Goal: Task Accomplishment & Management: Complete application form

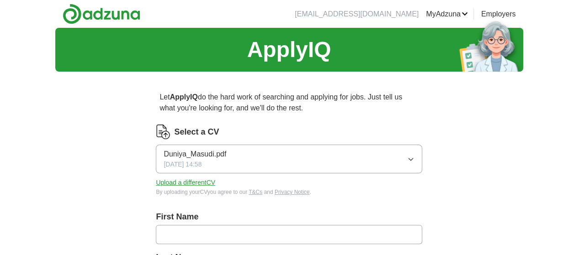
click at [0, 0] on link "CVs" at bounding box center [0, 0] width 0 height 0
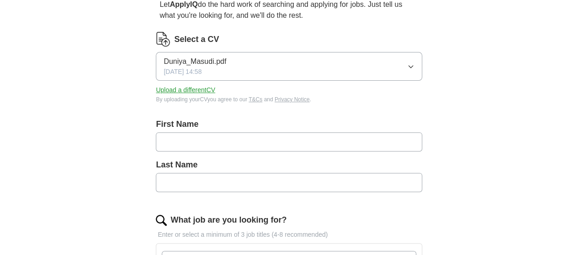
scroll to position [96, 0]
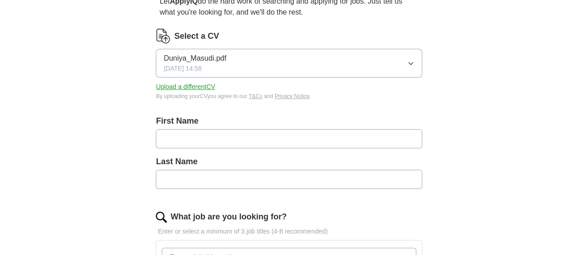
click at [192, 136] on input "text" at bounding box center [289, 138] width 266 height 19
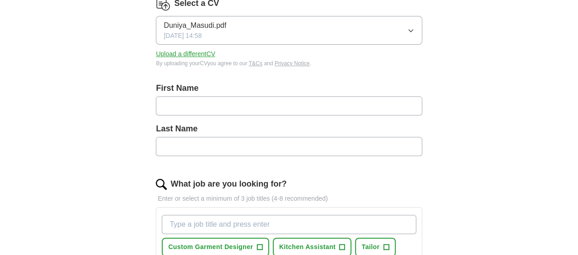
scroll to position [129, 0]
click at [192, 105] on input "text" at bounding box center [289, 105] width 266 height 19
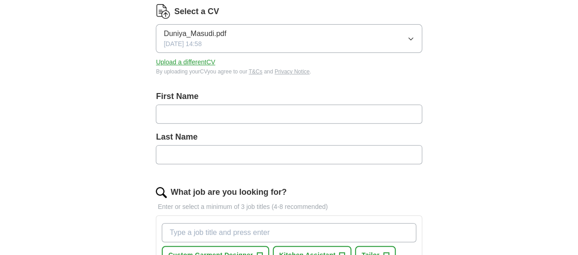
scroll to position [108, 0]
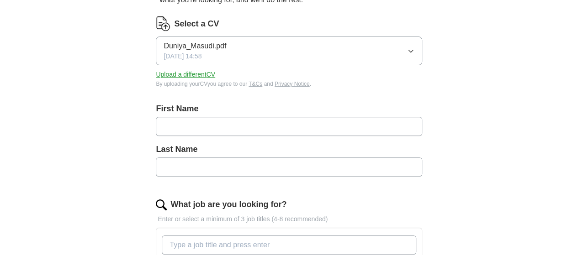
type input "*"
type input "******"
click at [229, 163] on input "text" at bounding box center [289, 167] width 266 height 19
type input "*"
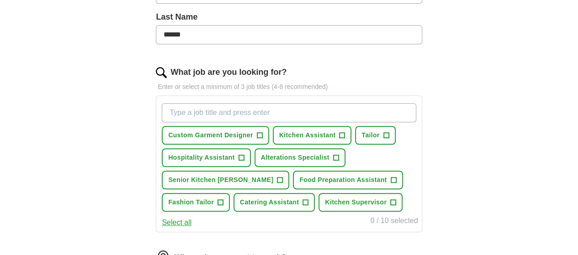
scroll to position [233, 0]
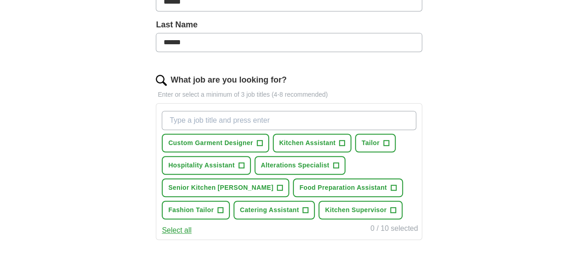
type input "******"
click at [207, 119] on input "What job are you looking for?" at bounding box center [289, 120] width 254 height 19
type input "warehouse picking and packing"
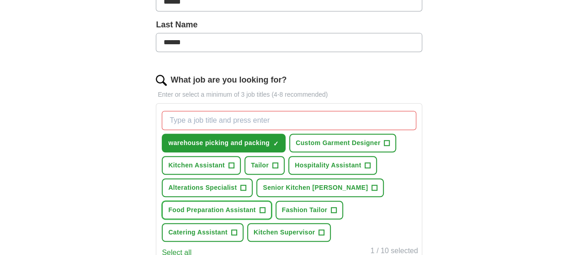
click at [255, 215] on span "Food Preparation Assistant" at bounding box center [211, 210] width 87 height 10
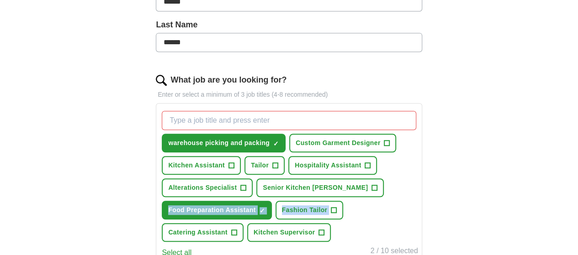
drag, startPoint x: 367, startPoint y: 198, endPoint x: 359, endPoint y: 235, distance: 38.3
click at [359, 235] on div "warehouse picking and packing ✓ × Custom Garment Designer + Kitchen Assistant +…" at bounding box center [289, 176] width 258 height 138
click at [327, 215] on span "Fashion Tailor" at bounding box center [305, 210] width 46 height 10
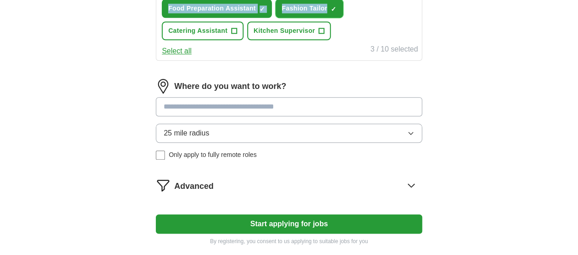
scroll to position [443, 0]
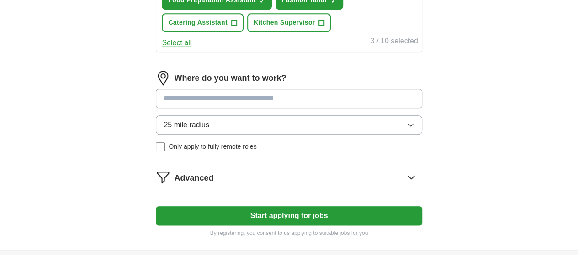
click at [342, 108] on input at bounding box center [289, 98] width 266 height 19
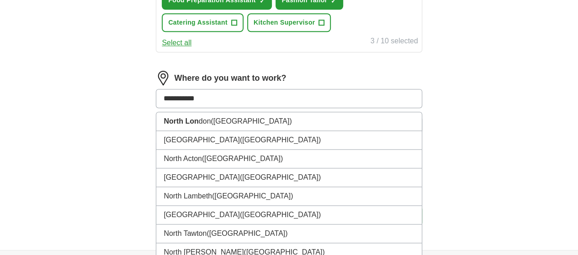
type input "**********"
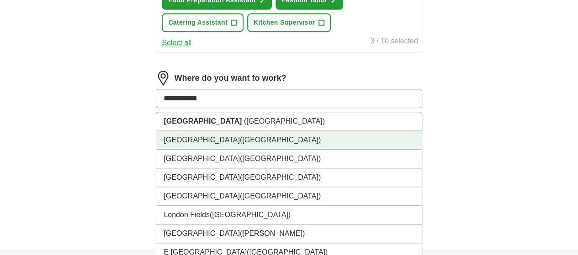
click at [293, 150] on li "North West London (London)" at bounding box center [288, 140] width 265 height 19
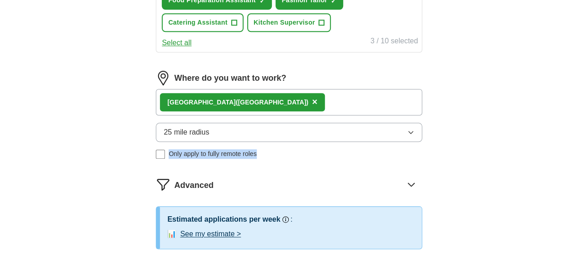
drag, startPoint x: 577, startPoint y: 161, endPoint x: 570, endPoint y: 179, distance: 18.7
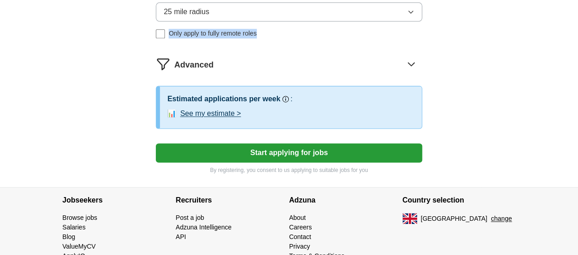
scroll to position [567, 0]
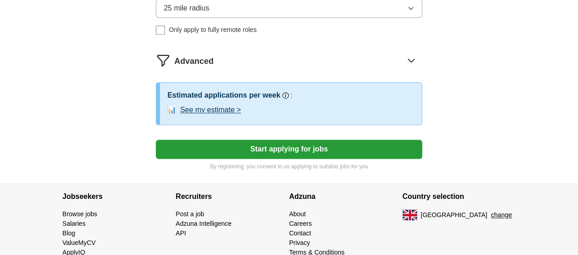
click at [332, 116] on div "📊 See my estimate >" at bounding box center [290, 110] width 247 height 11
click at [233, 116] on button "See my estimate >" at bounding box center [210, 110] width 61 height 11
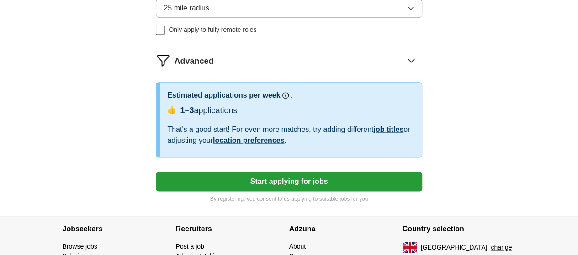
click at [404, 68] on icon at bounding box center [411, 60] width 15 height 15
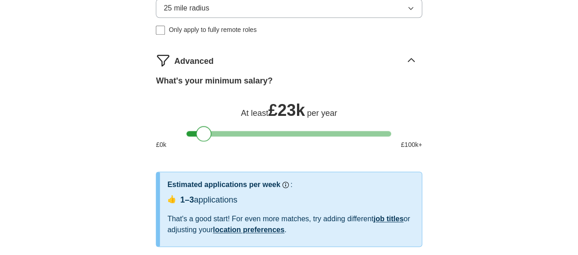
click at [204, 137] on div at bounding box center [288, 133] width 205 height 5
click at [215, 137] on div at bounding box center [288, 133] width 205 height 5
click at [224, 137] on div at bounding box center [288, 133] width 205 height 5
click at [218, 142] on div at bounding box center [225, 134] width 16 height 16
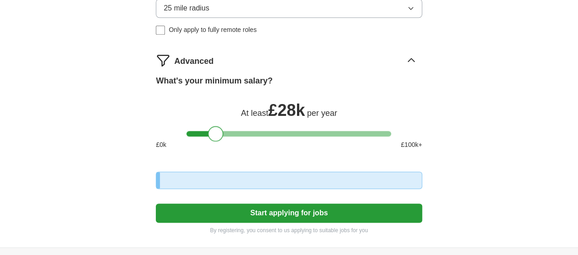
click at [216, 137] on div at bounding box center [288, 133] width 205 height 5
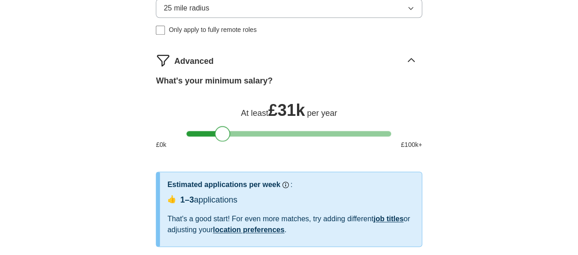
click at [223, 137] on div at bounding box center [288, 133] width 205 height 5
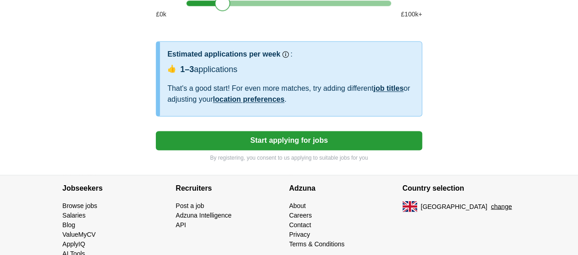
scroll to position [721, 0]
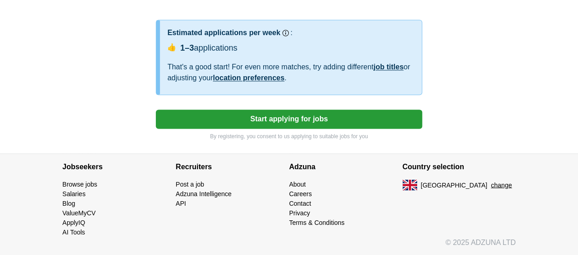
click at [354, 129] on button "Start applying for jobs" at bounding box center [289, 119] width 266 height 19
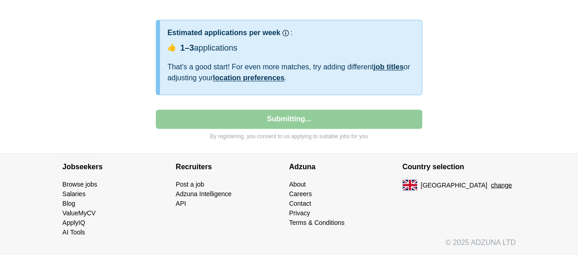
select select "**"
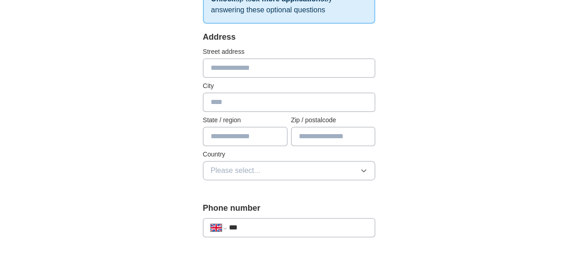
scroll to position [181, 0]
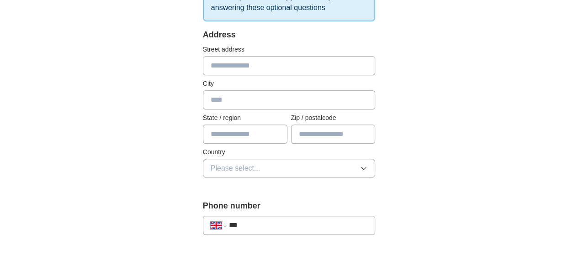
click at [251, 69] on input "text" at bounding box center [289, 65] width 173 height 19
type input "**********"
click at [242, 92] on input "text" at bounding box center [289, 99] width 173 height 19
click at [203, 99] on input "******" at bounding box center [289, 99] width 173 height 19
type input "******"
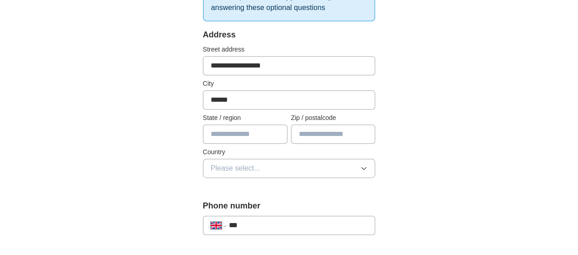
click at [203, 132] on input "text" at bounding box center [245, 134] width 84 height 19
click at [314, 132] on input "text" at bounding box center [333, 134] width 84 height 19
type input "*******"
click at [269, 169] on button "Please select..." at bounding box center [289, 168] width 173 height 19
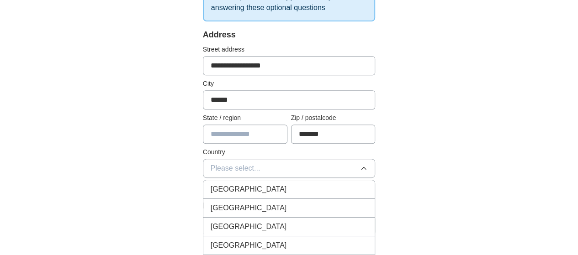
click at [262, 187] on div "[GEOGRAPHIC_DATA]" at bounding box center [289, 189] width 157 height 11
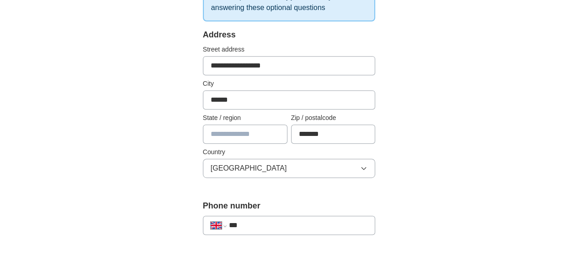
click at [253, 222] on input "***" at bounding box center [298, 225] width 139 height 11
type input "**********"
click at [248, 135] on input "text" at bounding box center [245, 134] width 84 height 19
click at [206, 138] on input "*******" at bounding box center [245, 134] width 84 height 19
click at [206, 133] on input "*******" at bounding box center [245, 134] width 84 height 19
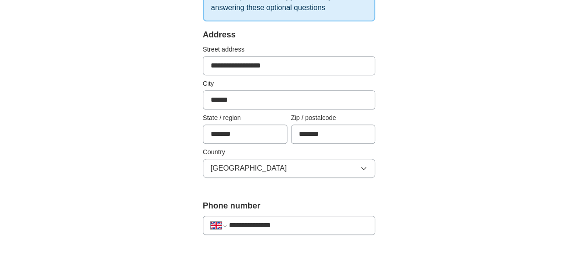
click at [238, 134] on input "*******" at bounding box center [245, 134] width 84 height 19
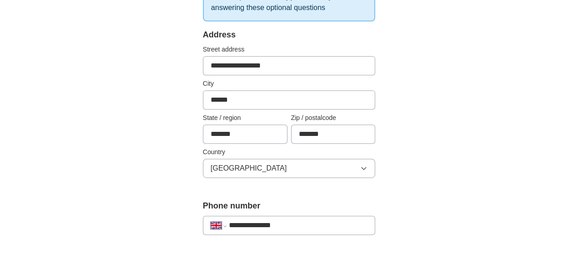
click at [203, 132] on input "*******" at bounding box center [245, 134] width 84 height 19
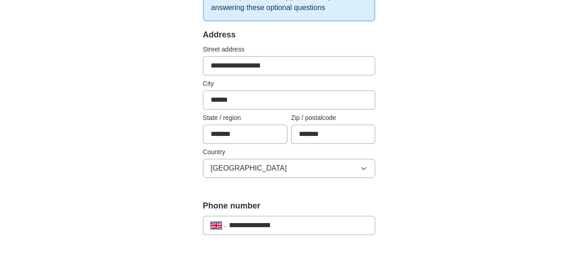
click at [203, 132] on input "*******" at bounding box center [245, 134] width 84 height 19
click at [242, 136] on input "*******" at bounding box center [245, 134] width 84 height 19
type input "*"
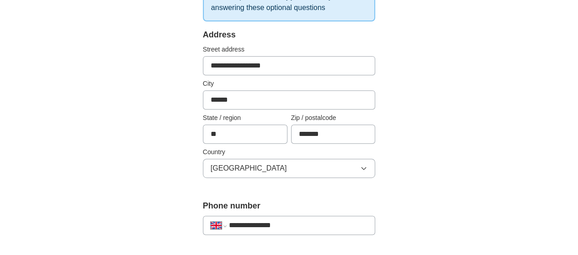
type input "*"
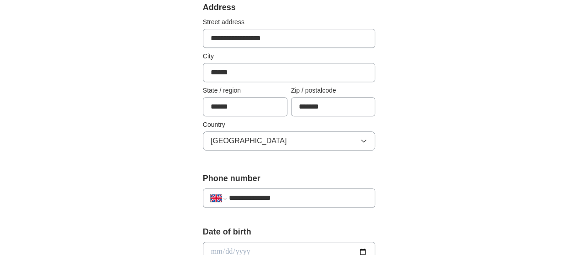
scroll to position [207, 0]
type input "******"
click at [132, 97] on div "**********" at bounding box center [289, 248] width 468 height 855
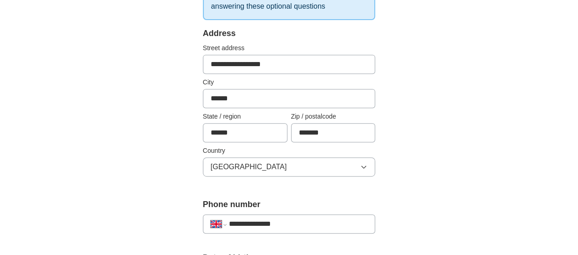
scroll to position [208, 0]
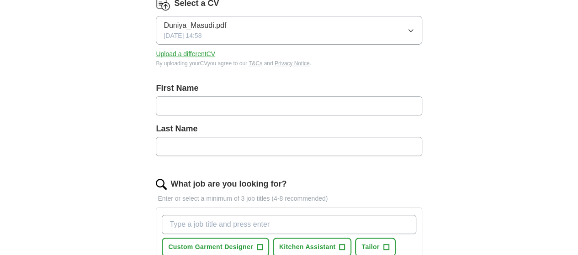
scroll to position [127, 0]
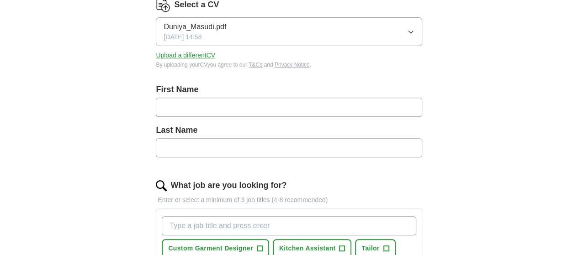
click at [204, 107] on input "text" at bounding box center [289, 107] width 266 height 19
type input "******"
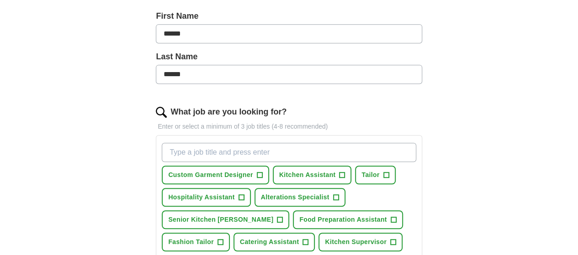
scroll to position [201, 0]
type input "H"
type input "warehouse picking and packing"
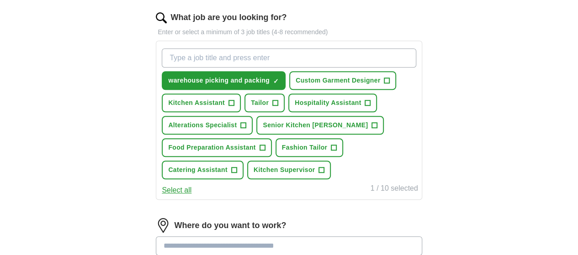
scroll to position [296, 0]
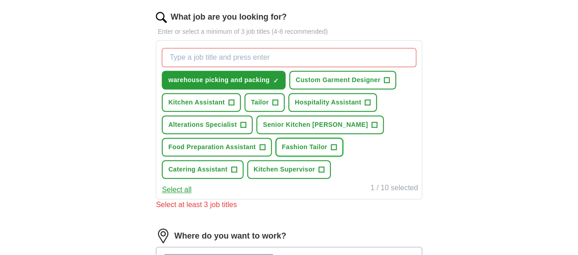
click at [337, 151] on span "+" at bounding box center [333, 147] width 5 height 7
click at [271, 157] on button "Food Preparation Assistant +" at bounding box center [217, 147] width 110 height 19
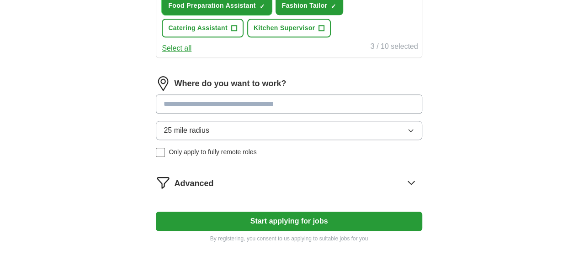
scroll to position [438, 0]
click at [236, 113] on input at bounding box center [289, 103] width 266 height 19
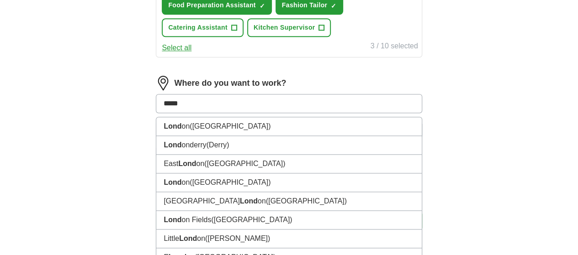
type input "******"
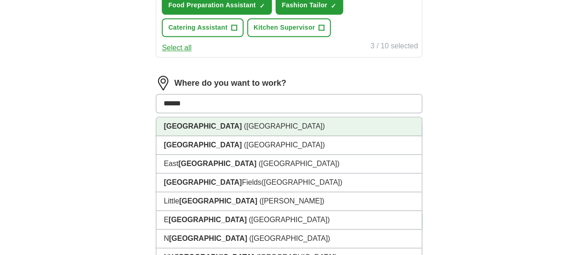
click at [210, 130] on strong "[GEOGRAPHIC_DATA]" at bounding box center [202, 126] width 78 height 8
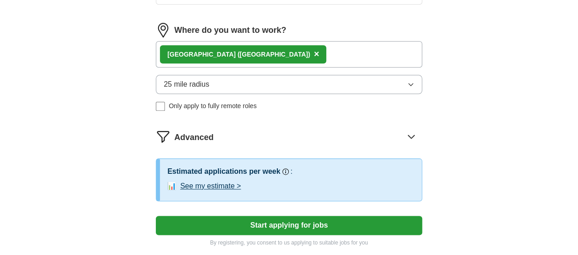
scroll to position [495, 0]
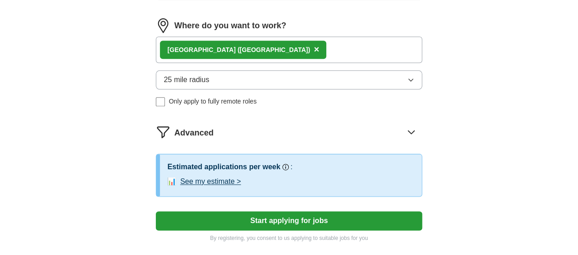
click at [244, 90] on button "25 mile radius" at bounding box center [289, 79] width 266 height 19
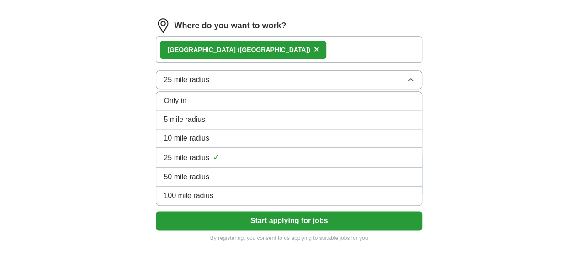
click at [209, 144] on span "10 mile radius" at bounding box center [186, 138] width 46 height 11
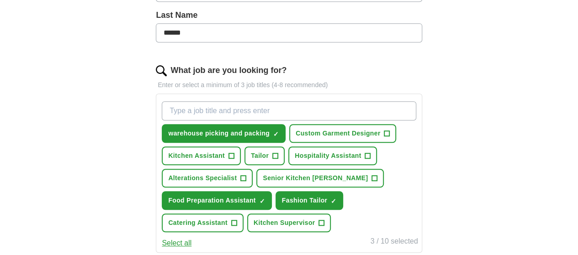
scroll to position [242, 0]
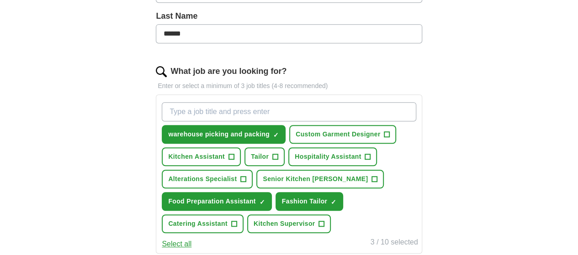
click at [211, 111] on input "What job are you looking for?" at bounding box center [289, 111] width 254 height 19
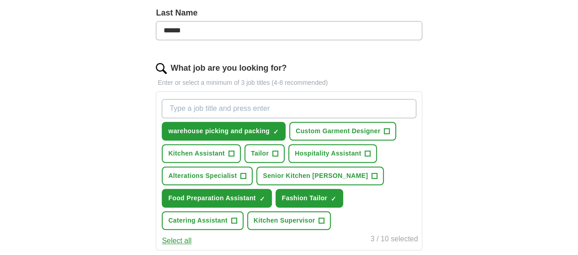
scroll to position [245, 0]
type input "S"
type input "r"
type input "Retail attendance"
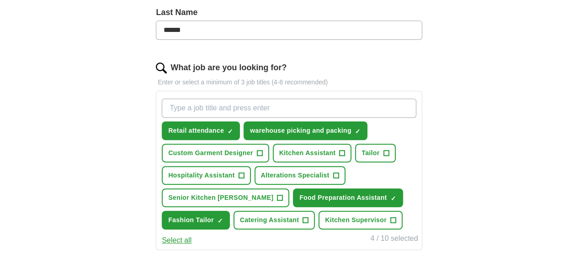
click at [201, 108] on input "What job are you looking for?" at bounding box center [289, 108] width 254 height 19
type input "Shop keeper"
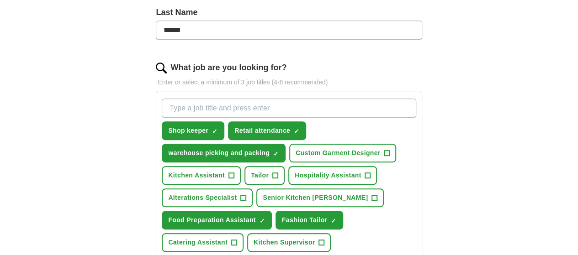
type input "W"
type input "I"
type input "Inventory assistant"
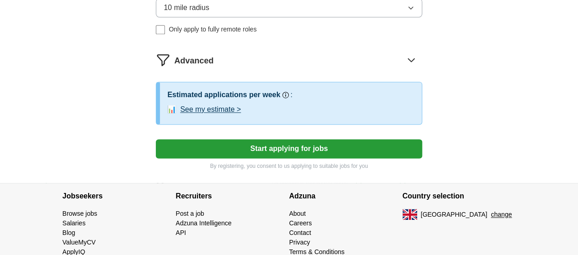
scroll to position [590, 0]
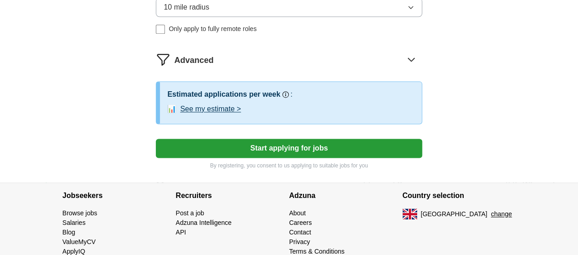
click at [408, 61] on icon at bounding box center [411, 59] width 6 height 3
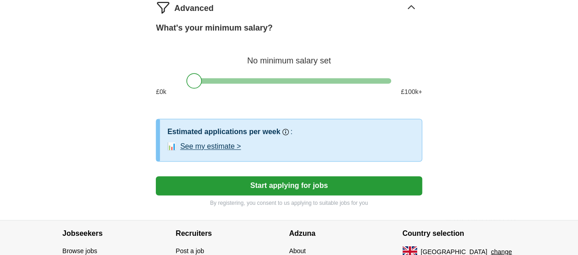
scroll to position [642, 0]
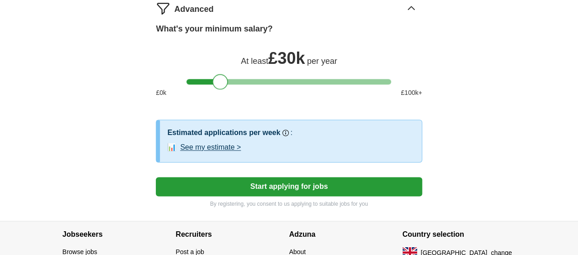
drag, startPoint x: 192, startPoint y: 123, endPoint x: 218, endPoint y: 123, distance: 26.0
click at [218, 90] on div at bounding box center [220, 82] width 16 height 16
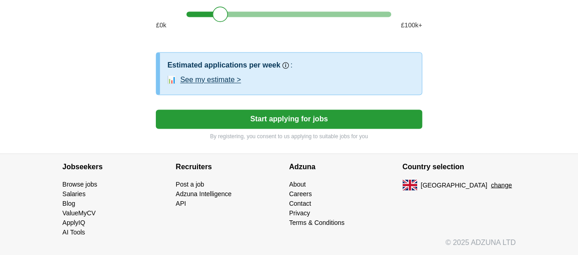
scroll to position [732, 0]
click at [293, 129] on button "Start applying for jobs" at bounding box center [289, 119] width 266 height 19
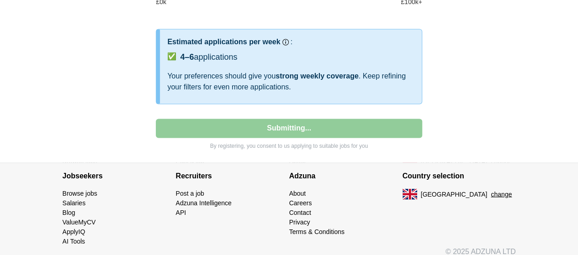
select select "**"
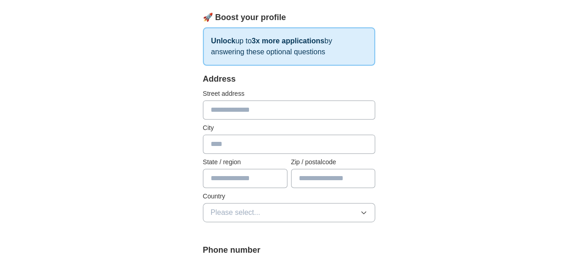
scroll to position [137, 0]
click at [228, 108] on input "text" at bounding box center [289, 109] width 173 height 19
click at [316, 174] on input "text" at bounding box center [333, 178] width 84 height 19
type input "******"
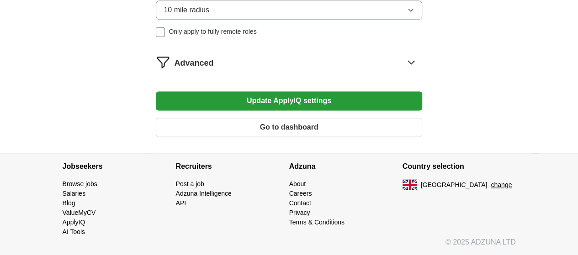
scroll to position [582, 0]
click at [321, 111] on button "Update ApplyIQ settings" at bounding box center [289, 100] width 266 height 19
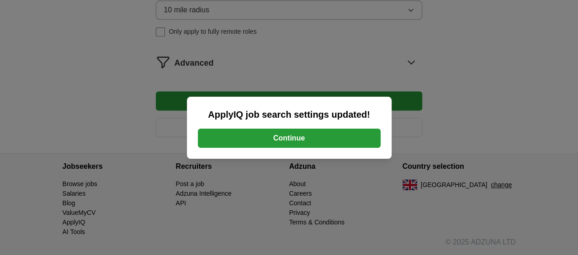
click at [293, 137] on button "Continue" at bounding box center [289, 138] width 183 height 19
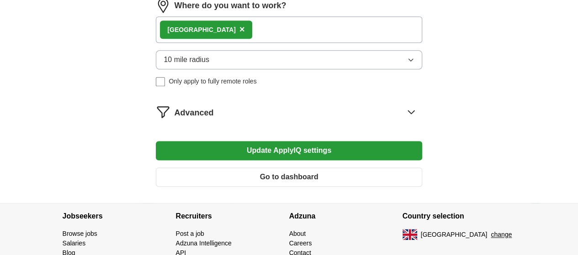
scroll to position [516, 0]
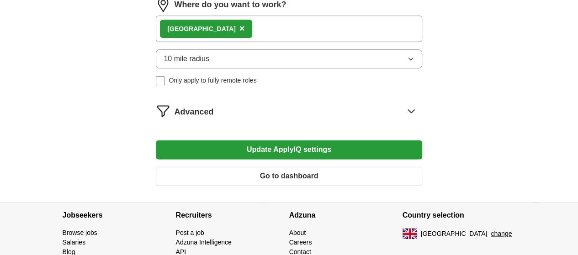
click at [404, 118] on icon at bounding box center [411, 111] width 15 height 15
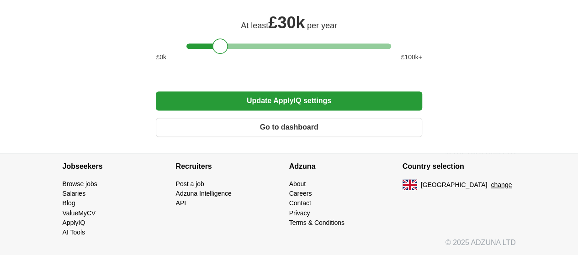
scroll to position [696, 0]
click at [286, 126] on button "Go to dashboard" at bounding box center [289, 127] width 266 height 19
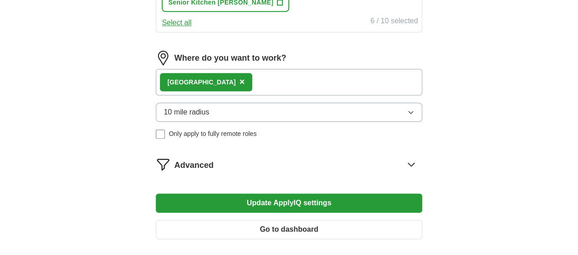
scroll to position [500, 0]
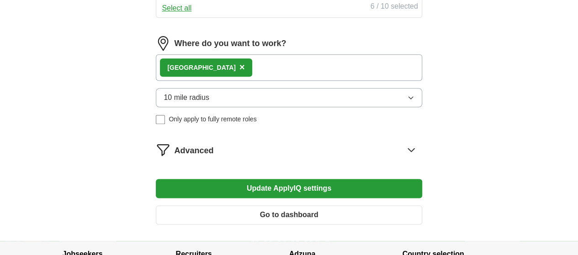
click at [258, 81] on div "London ×" at bounding box center [289, 67] width 266 height 26
click at [253, 81] on div "London ×" at bounding box center [289, 67] width 266 height 26
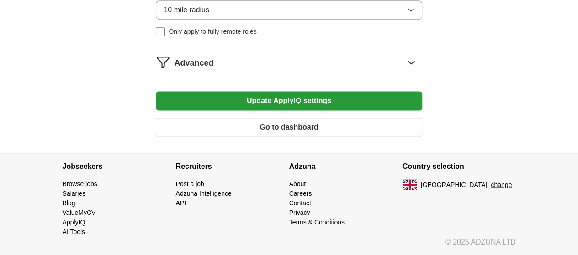
scroll to position [595, 0]
click at [404, 69] on icon at bounding box center [411, 62] width 15 height 15
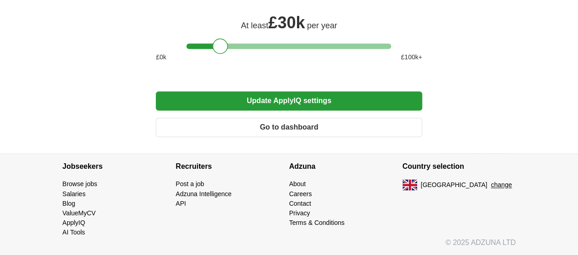
scroll to position [696, 0]
click at [282, 100] on button "Update ApplyIQ settings" at bounding box center [289, 100] width 266 height 19
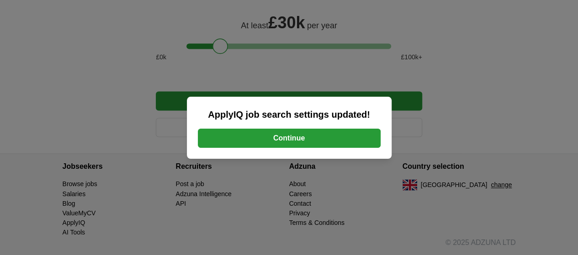
click at [287, 137] on button "Continue" at bounding box center [289, 138] width 183 height 19
